Goal: Transaction & Acquisition: Subscribe to service/newsletter

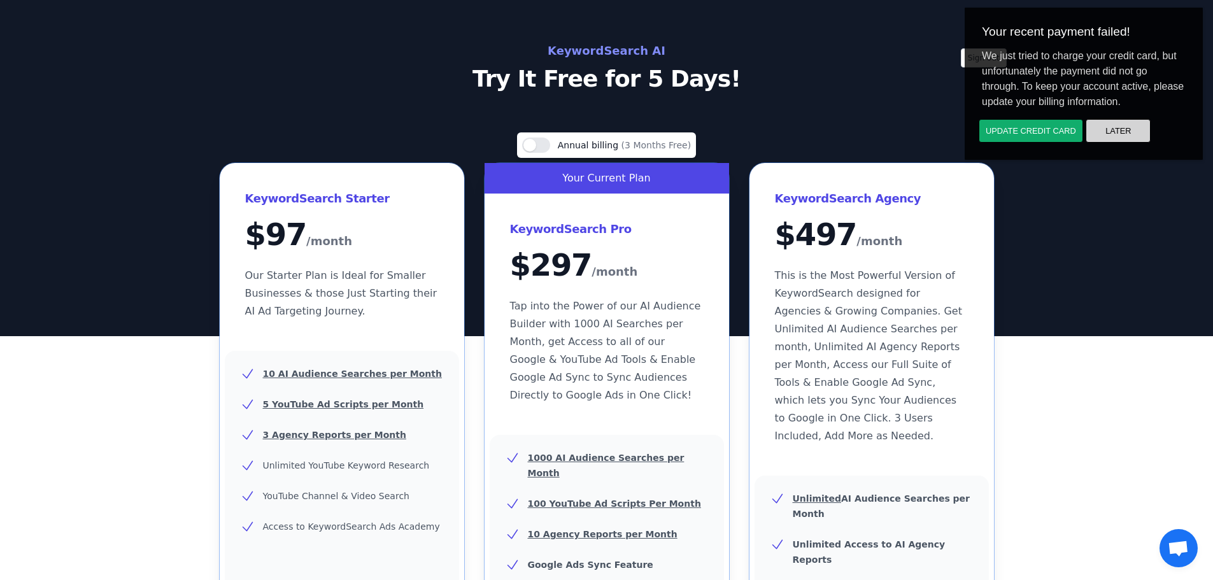
click at [1128, 129] on button "Later" at bounding box center [1118, 131] width 65 height 24
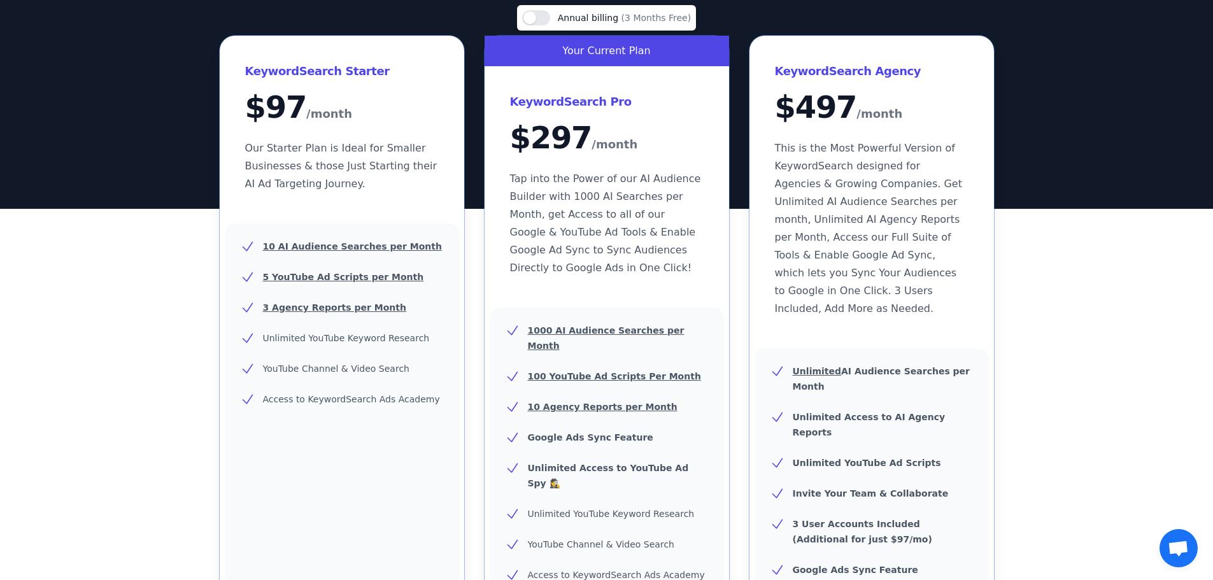
scroll to position [446, 0]
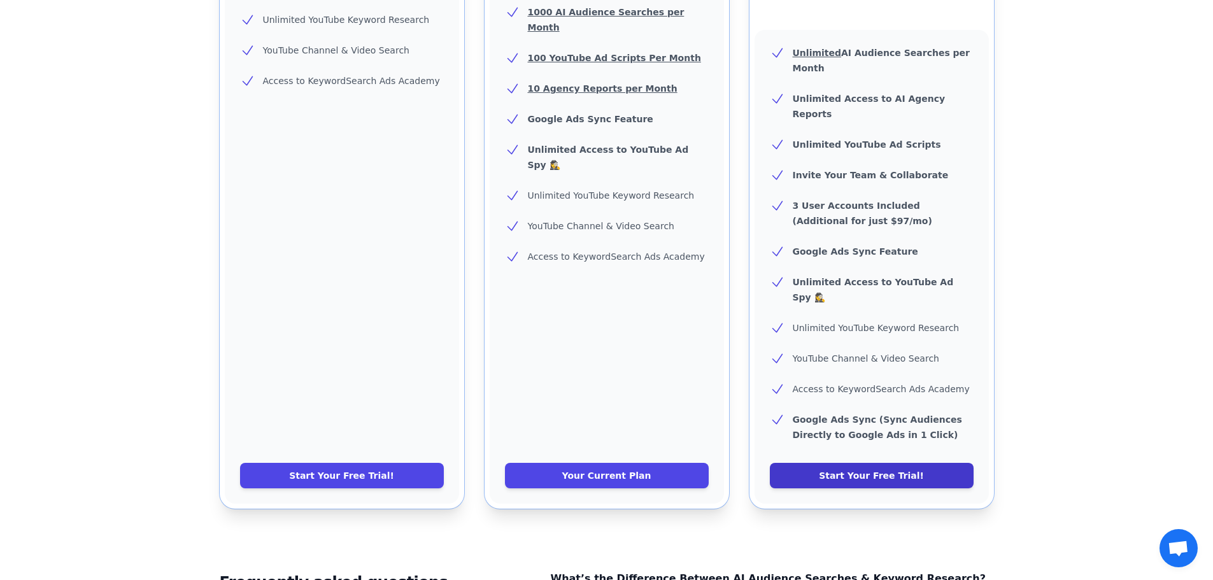
click at [861, 463] on link "Start Your Free Trial!" at bounding box center [872, 475] width 204 height 25
